Goal: Task Accomplishment & Management: Complete application form

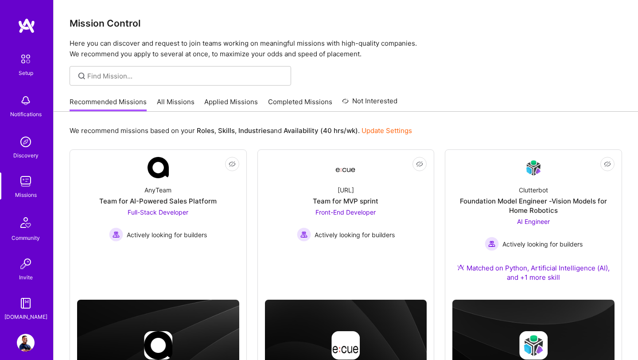
scroll to position [30, 0]
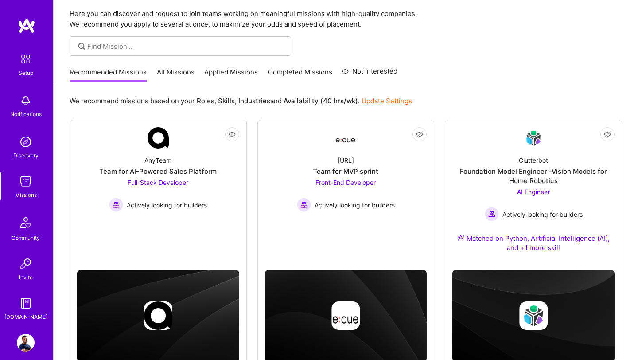
click at [215, 73] on link "Applied Missions" at bounding box center [231, 74] width 54 height 15
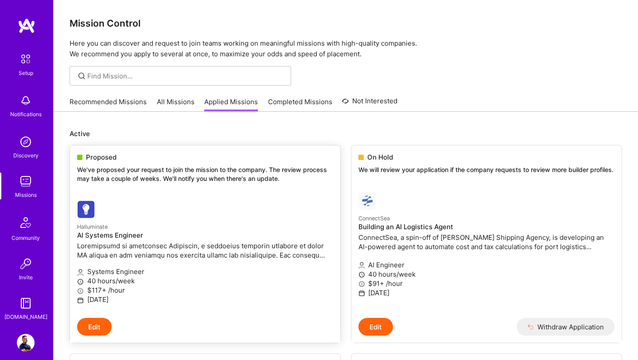
click at [179, 179] on p "We've proposed your request to join the mission to the company. The review proc…" at bounding box center [205, 173] width 256 height 17
click at [105, 235] on h4 "AI Systems Engineer" at bounding box center [205, 235] width 256 height 8
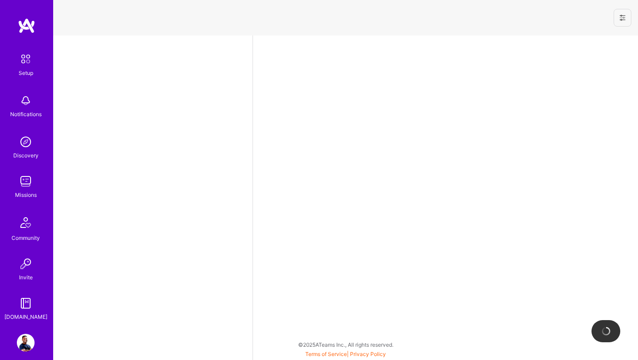
select select "US"
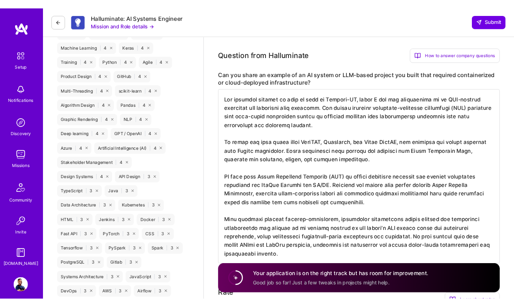
scroll to position [650, 0]
